Goal: Find specific page/section: Find specific page/section

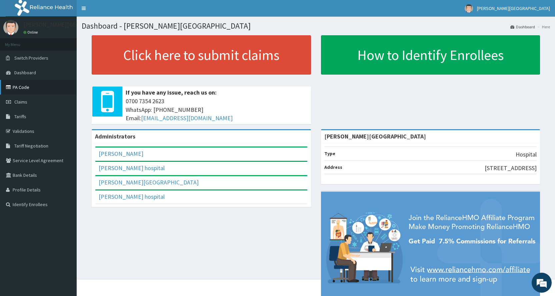
click at [36, 90] on link "PA Code" at bounding box center [38, 87] width 77 height 15
click at [27, 87] on link "PA Code" at bounding box center [38, 87] width 77 height 15
